Goal: Task Accomplishment & Management: Complete application form

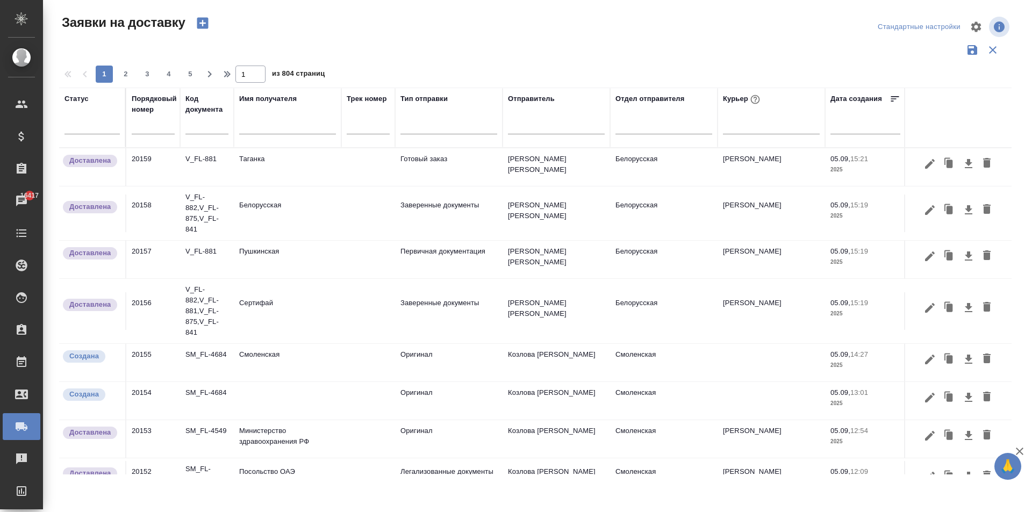
click at [261, 132] on input "text" at bounding box center [287, 126] width 97 height 13
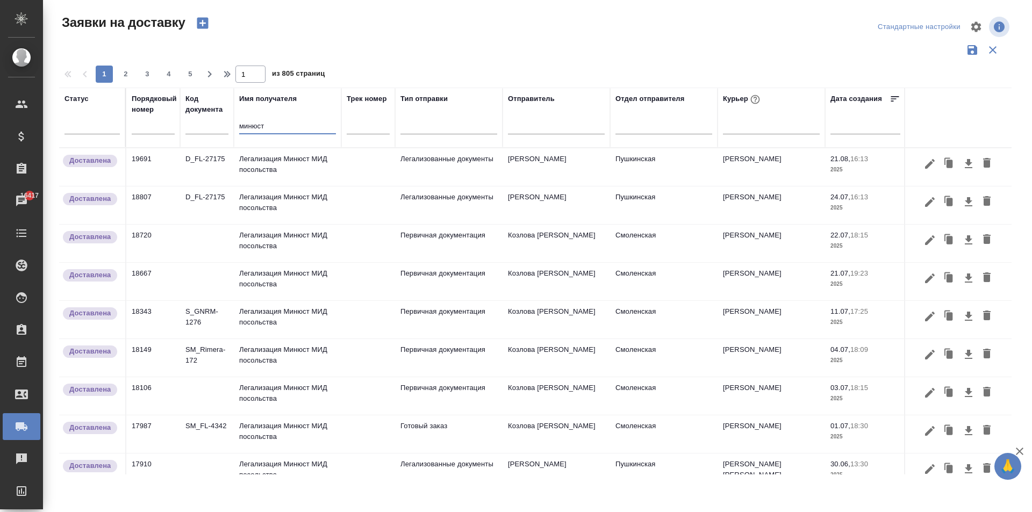
type input "минюст"
click at [286, 171] on td "Легализация Минюст МИД посольства" at bounding box center [287, 167] width 107 height 38
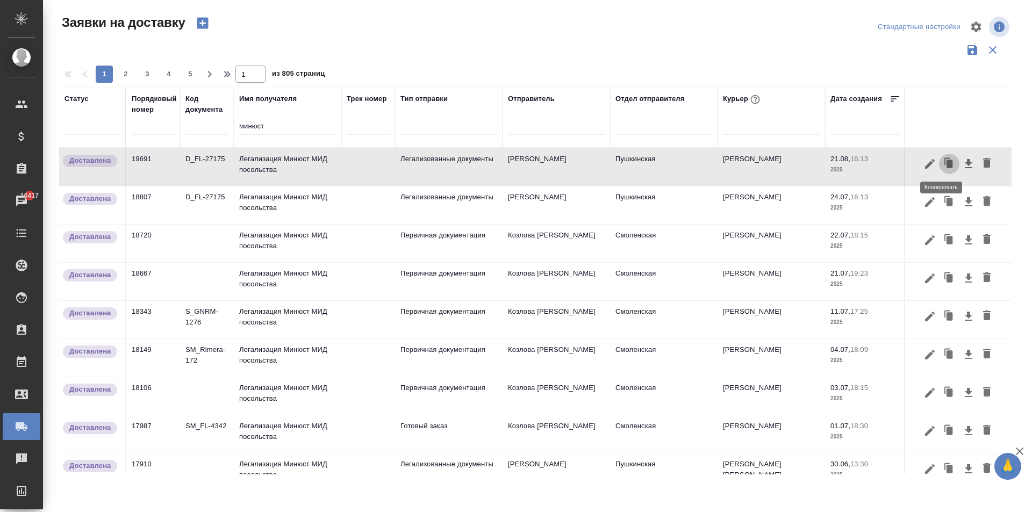
click at [945, 166] on icon "button" at bounding box center [949, 163] width 15 height 15
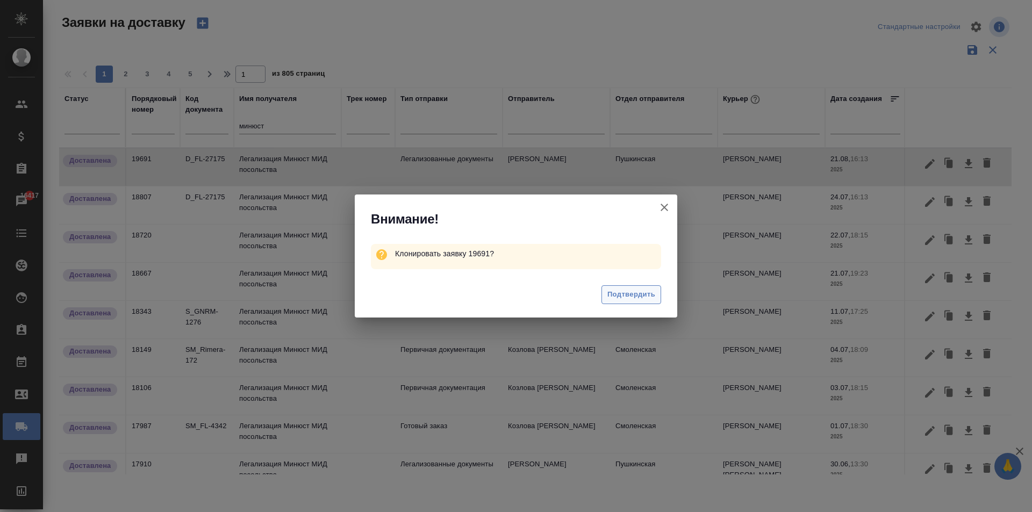
click at [631, 295] on span "Подтвердить" at bounding box center [631, 295] width 48 height 12
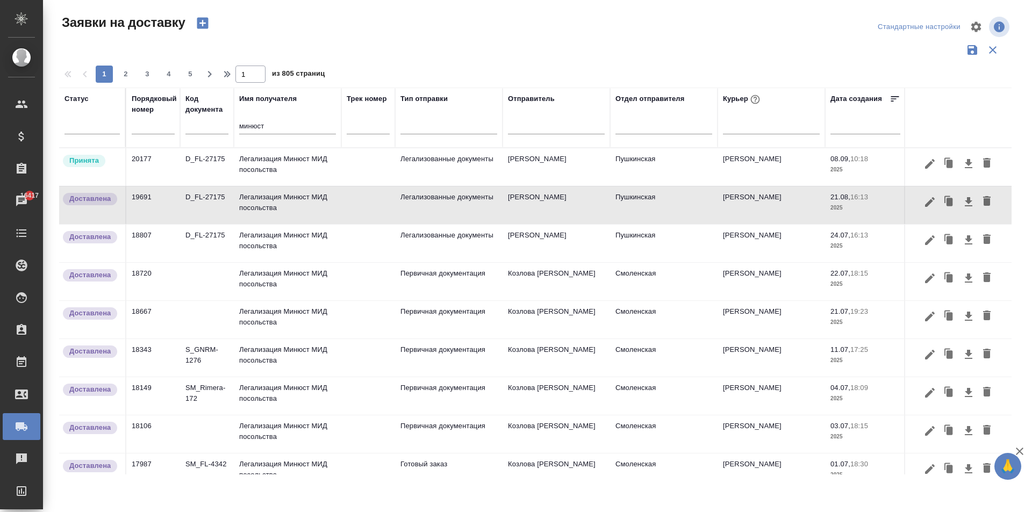
click at [295, 167] on td "Легализация Минюст МИД посольства" at bounding box center [287, 167] width 107 height 38
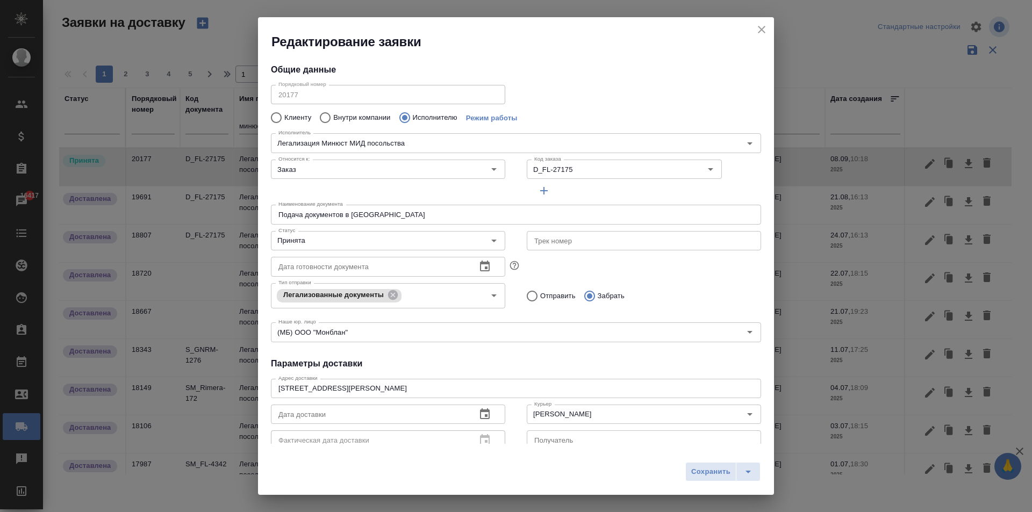
type input "Легализация Минюст МИД посольства"
type input "Пушкинская"
type input "[PERSON_NAME]"
click at [572, 168] on input "D_FL-27175" at bounding box center [598, 169] width 137 height 13
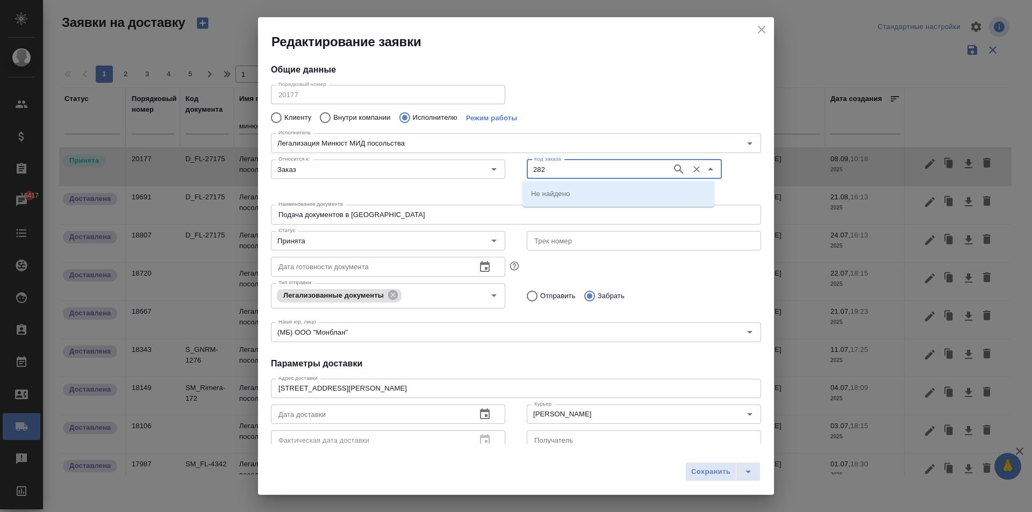
type input "282"
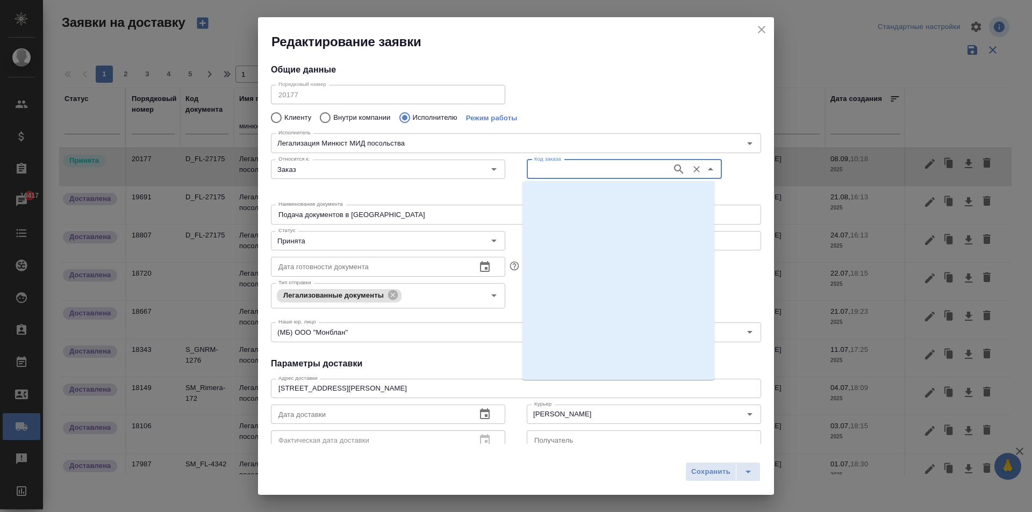
scroll to position [10427, 0]
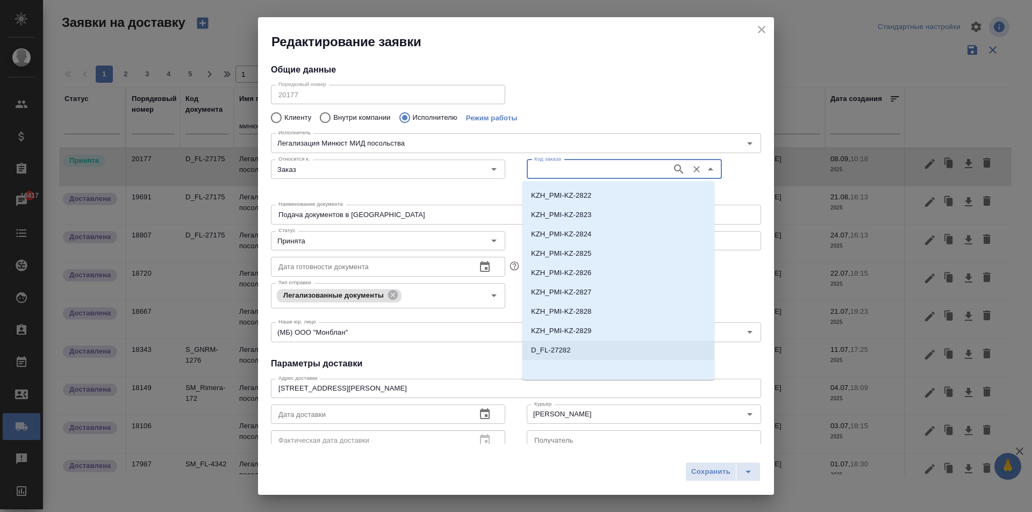
click at [572, 351] on li "D_FL-27282" at bounding box center [618, 350] width 192 height 19
type input "D_FL-27282"
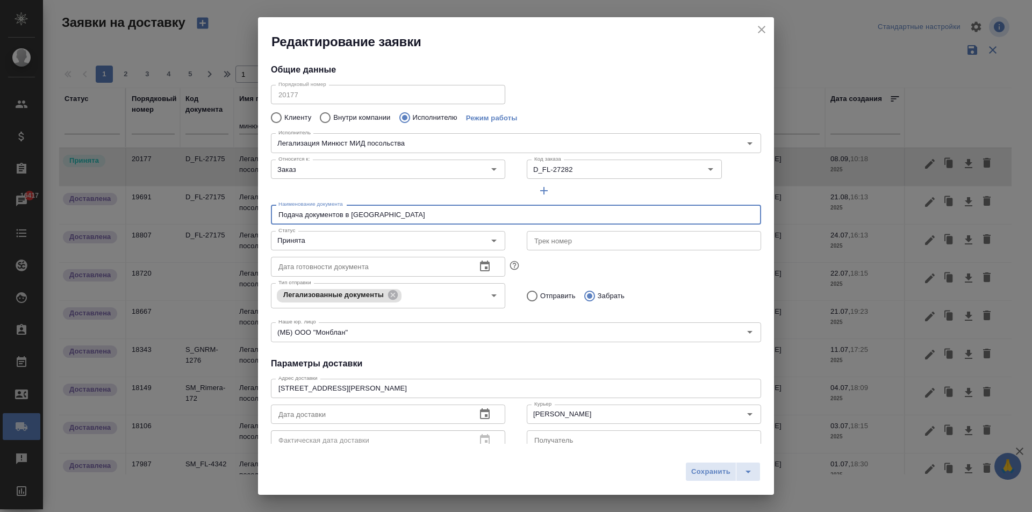
click at [390, 212] on input "Подача документов в [GEOGRAPHIC_DATA]" at bounding box center [516, 214] width 490 height 19
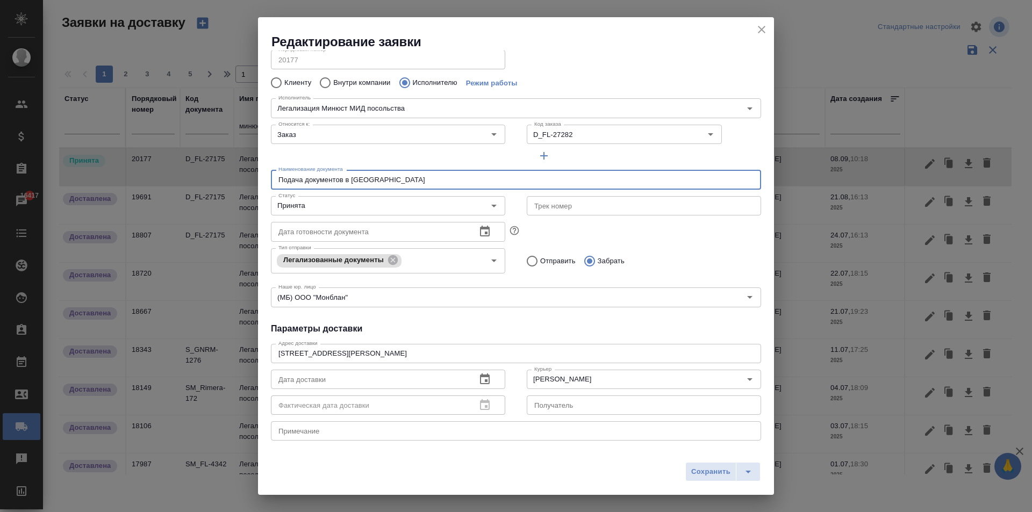
scroll to position [54, 0]
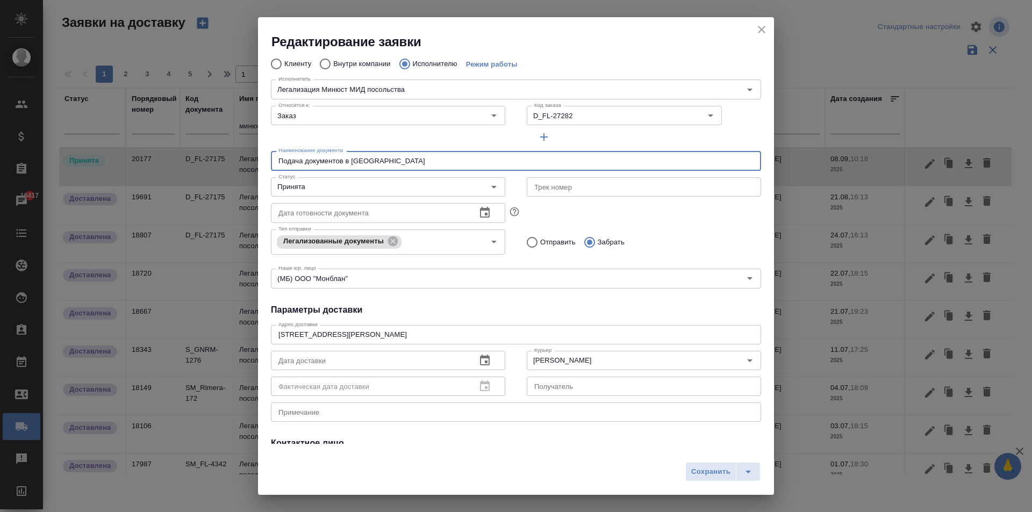
click at [481, 360] on icon "button" at bounding box center [484, 360] width 13 height 13
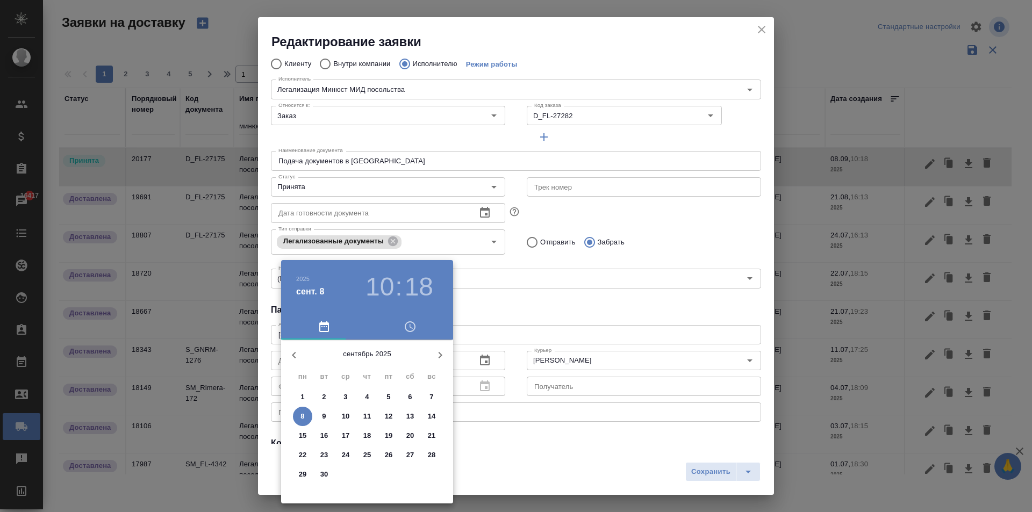
click at [305, 414] on span "8" at bounding box center [302, 416] width 19 height 11
type input "[DATE] 10:18"
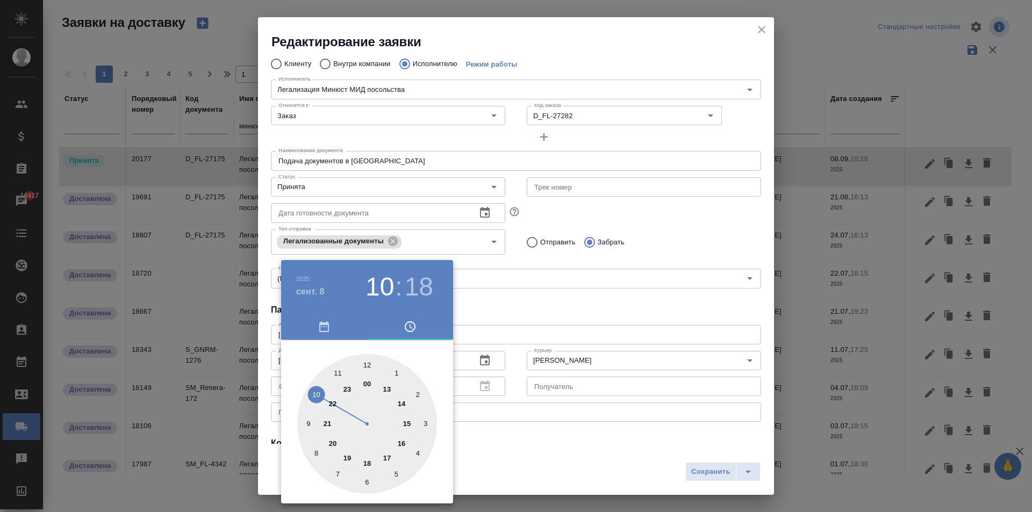
click at [565, 366] on div at bounding box center [516, 256] width 1032 height 512
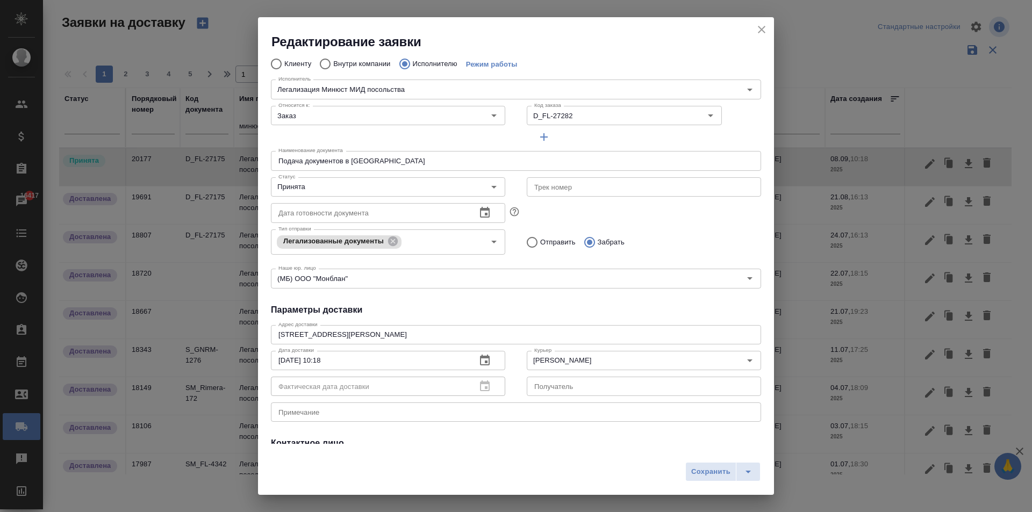
click at [571, 357] on div "2025 сент. 8 10 : 18 00 1 2 3 4 5 6 7 8 9 10 11 12 13 14 15 16 17 18 19 20 21 2…" at bounding box center [516, 256] width 1032 height 512
click at [576, 357] on input "[PERSON_NAME]" at bounding box center [626, 360] width 192 height 13
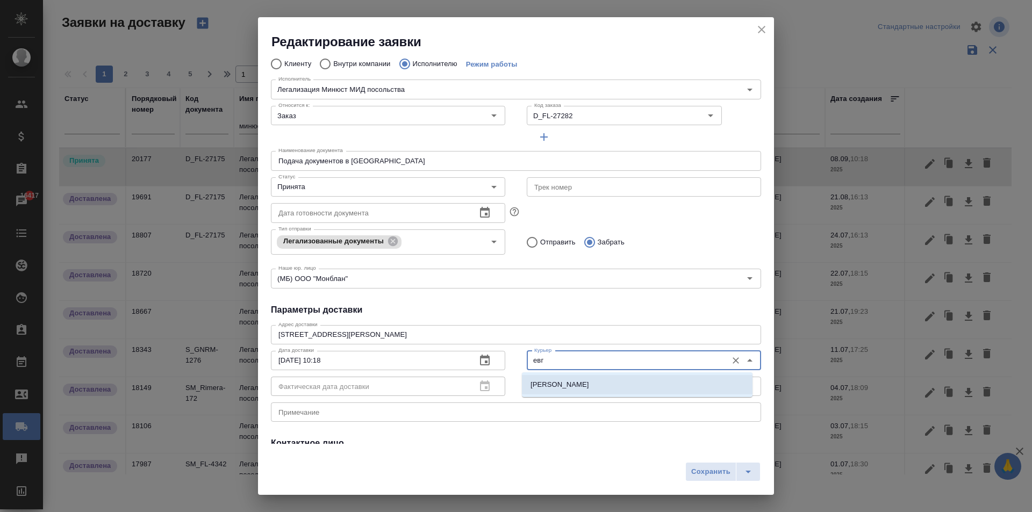
click at [621, 383] on li "[PERSON_NAME]" at bounding box center [637, 384] width 231 height 19
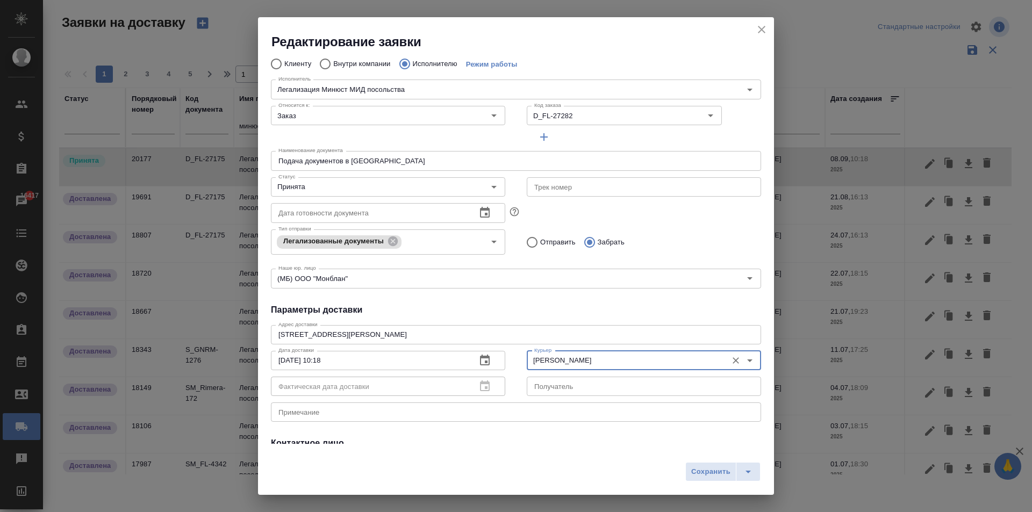
scroll to position [146, 0]
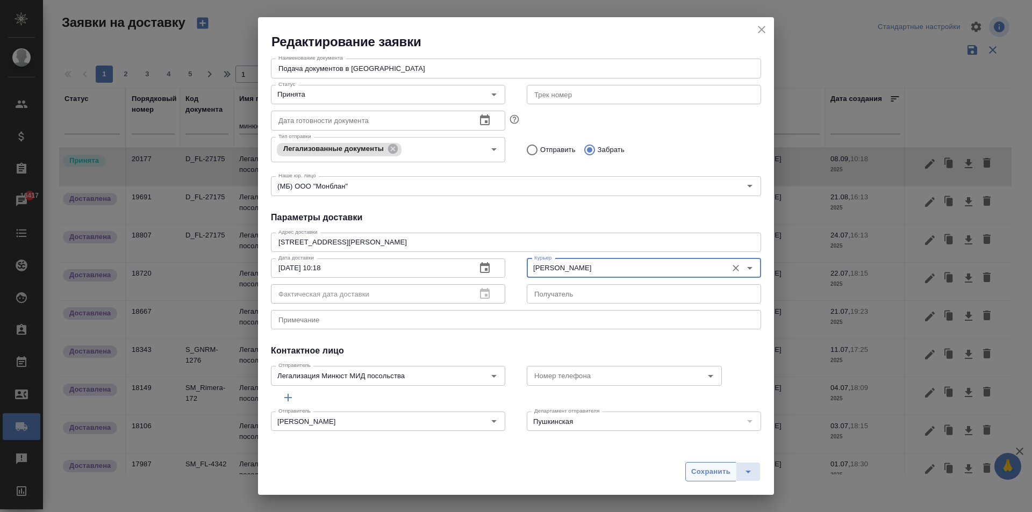
type input "[PERSON_NAME]"
click at [695, 470] on span "Сохранить" at bounding box center [710, 472] width 39 height 12
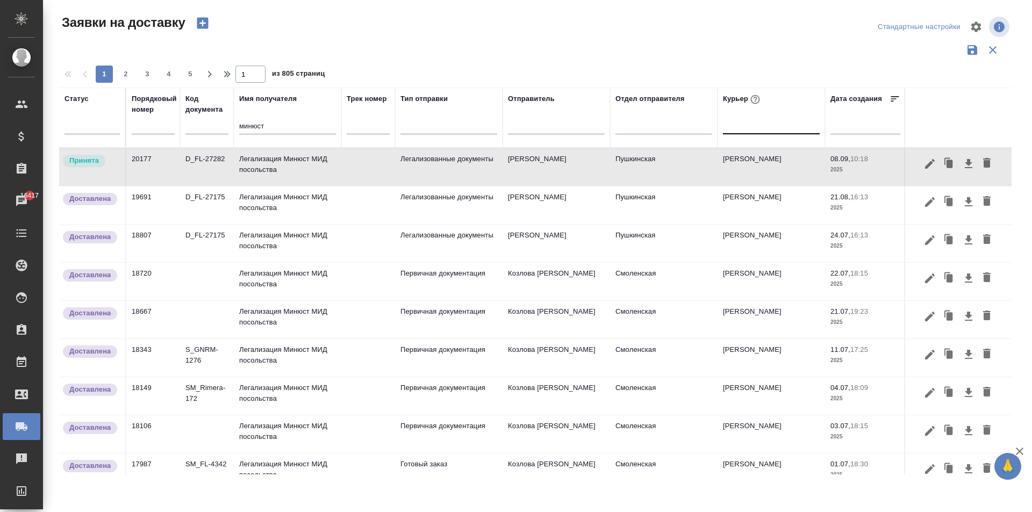
click at [749, 127] on div at bounding box center [771, 124] width 97 height 16
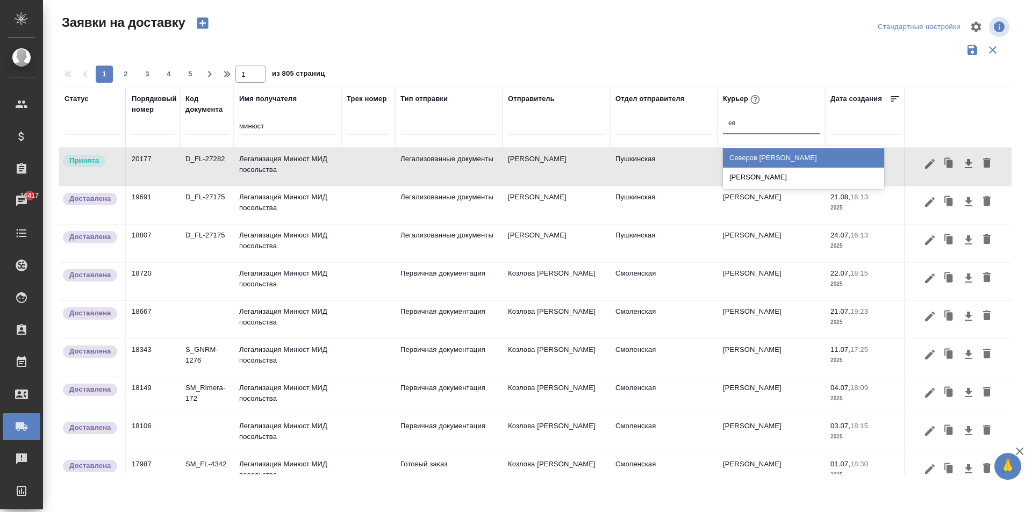
type input "евг"
click at [776, 156] on div "[PERSON_NAME]" at bounding box center [803, 157] width 161 height 19
